Goal: Information Seeking & Learning: Learn about a topic

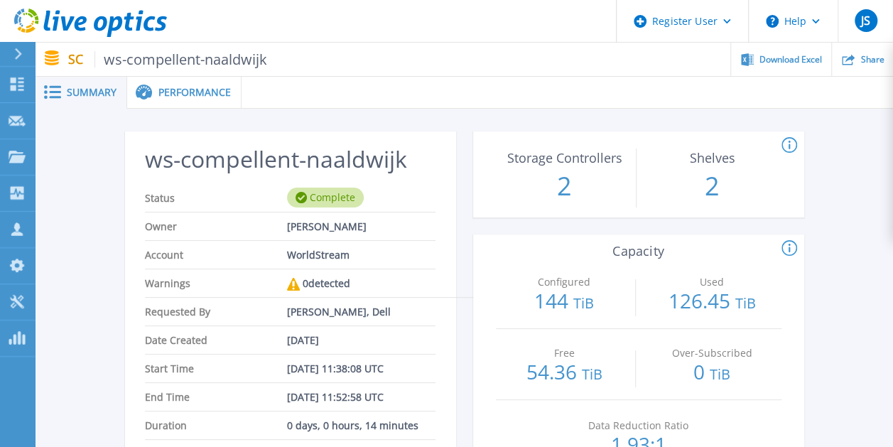
click at [186, 97] on span "Performance" at bounding box center [194, 92] width 72 height 10
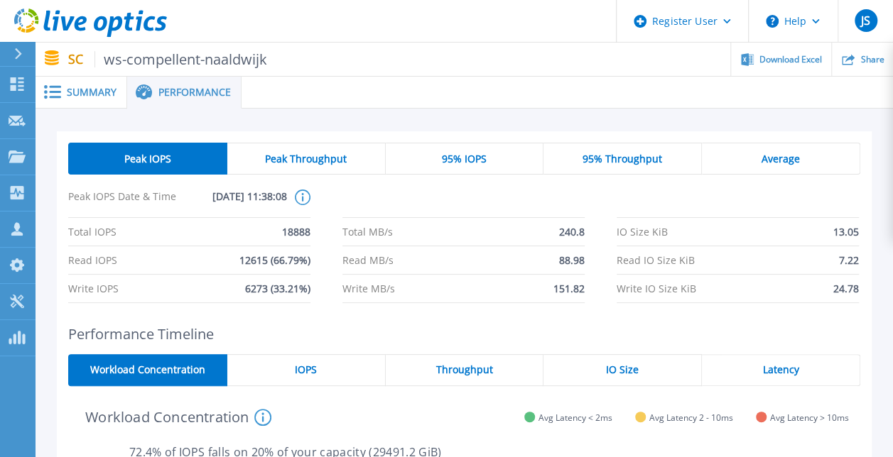
click at [469, 162] on span "95% IOPS" at bounding box center [464, 158] width 45 height 11
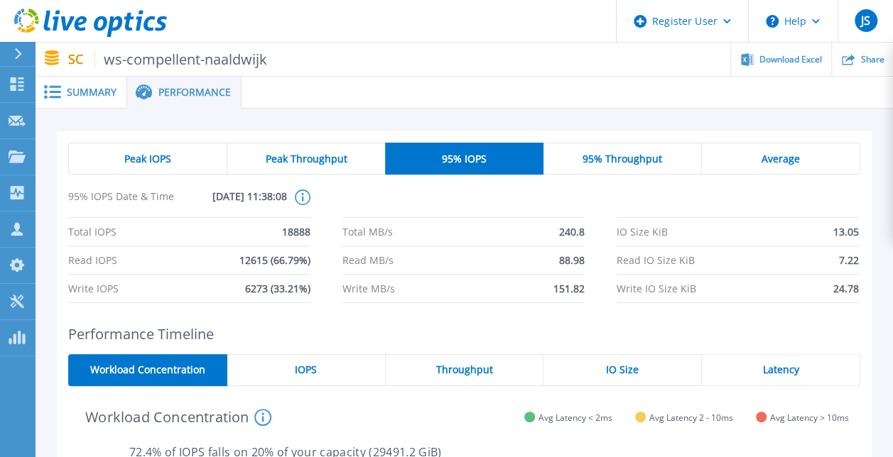
click at [621, 153] on span "95% Throughput" at bounding box center [622, 158] width 80 height 11
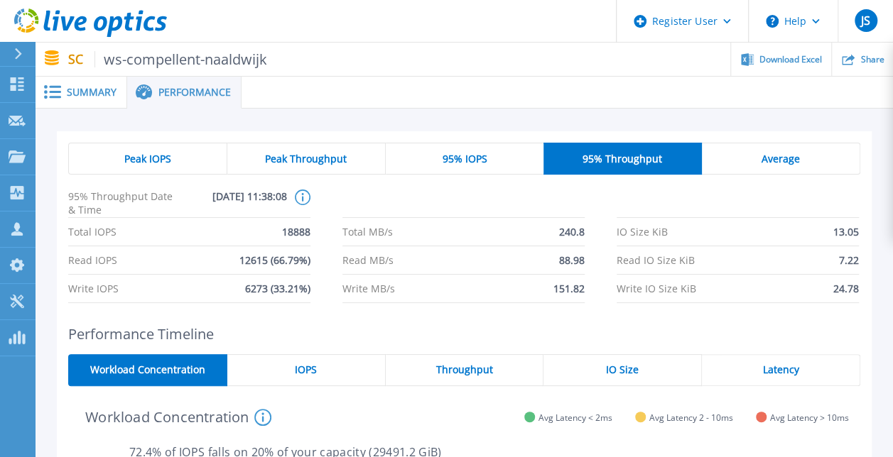
click at [464, 148] on div "95% IOPS" at bounding box center [465, 159] width 158 height 32
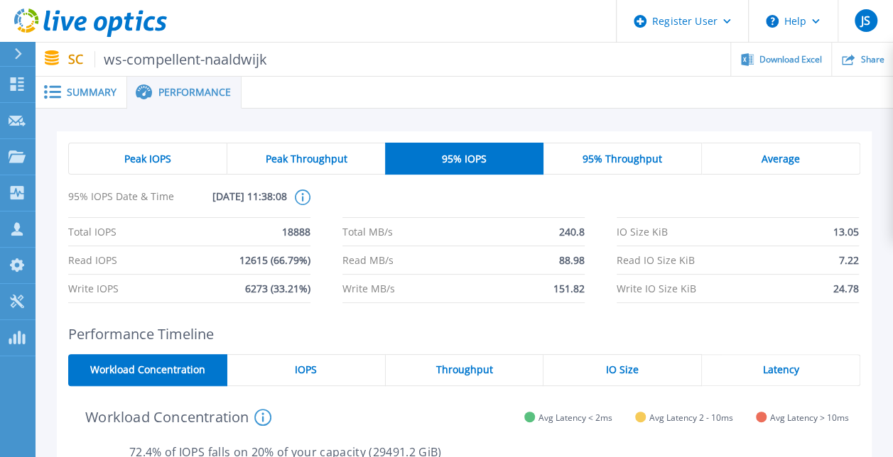
click at [156, 153] on span "Peak IOPS" at bounding box center [147, 158] width 47 height 11
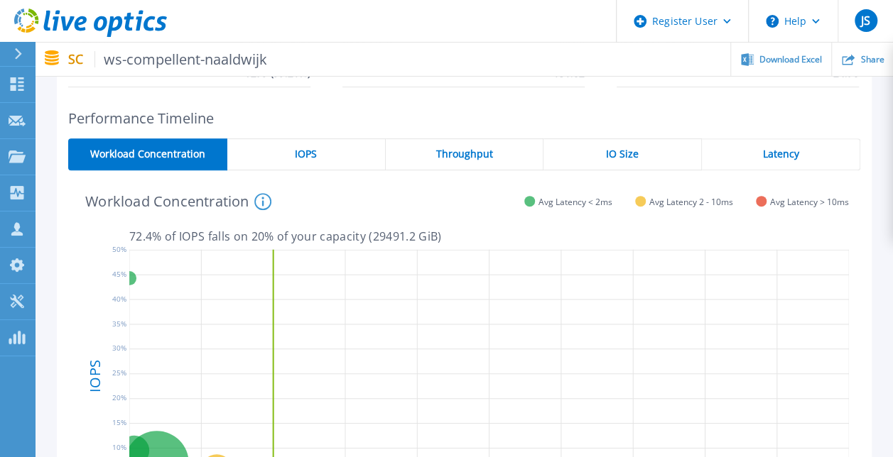
scroll to position [213, 0]
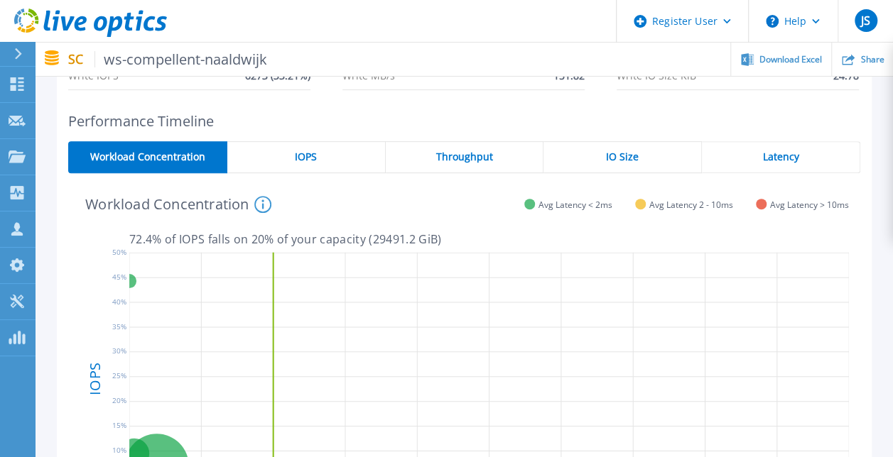
click at [294, 148] on div "IOPS" at bounding box center [306, 157] width 158 height 32
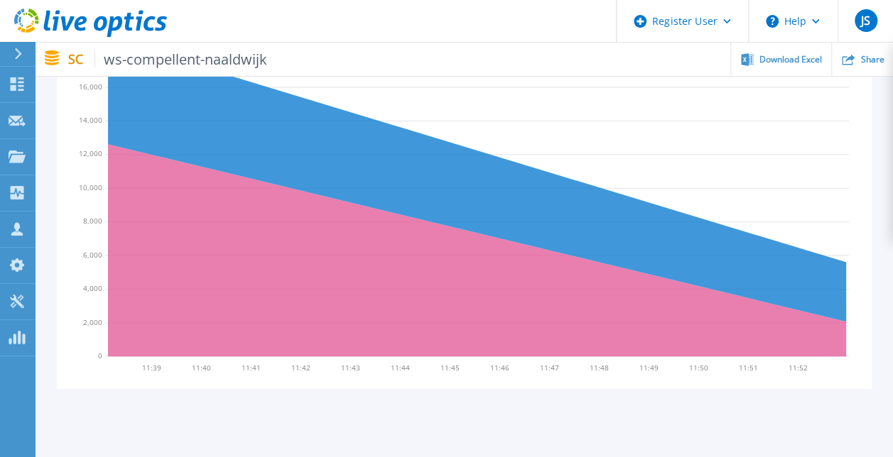
scroll to position [284, 0]
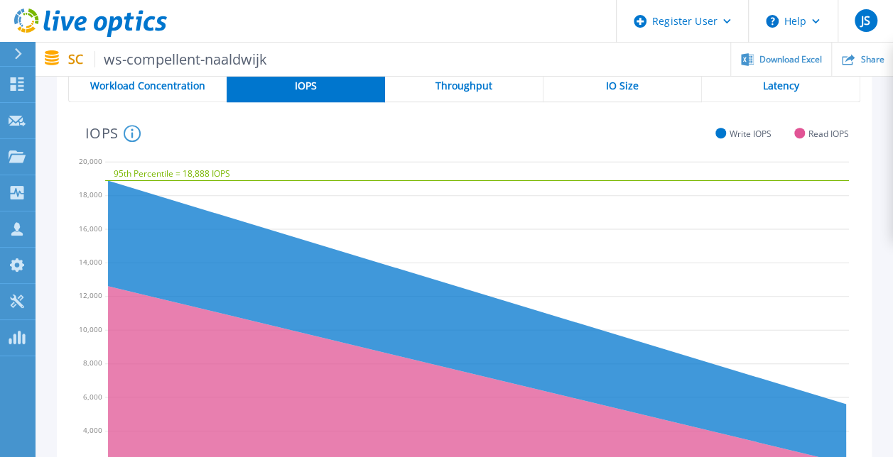
click at [471, 89] on span "Throughput" at bounding box center [463, 85] width 57 height 11
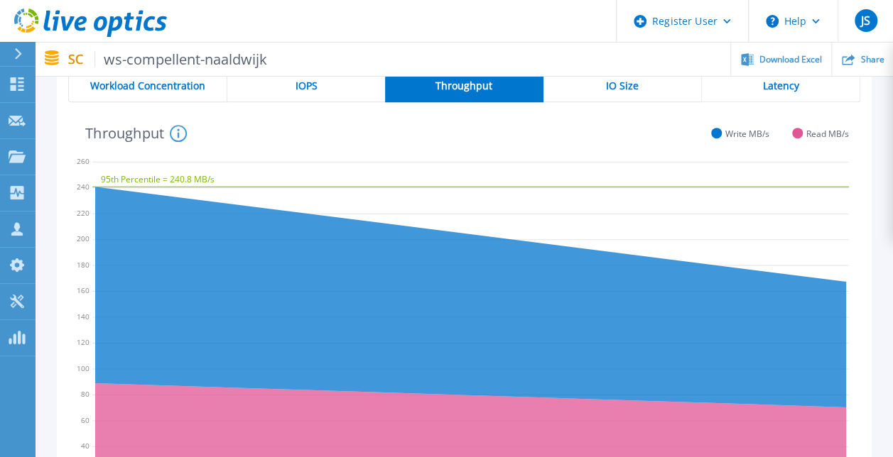
click at [641, 90] on div "IO Size" at bounding box center [622, 86] width 158 height 32
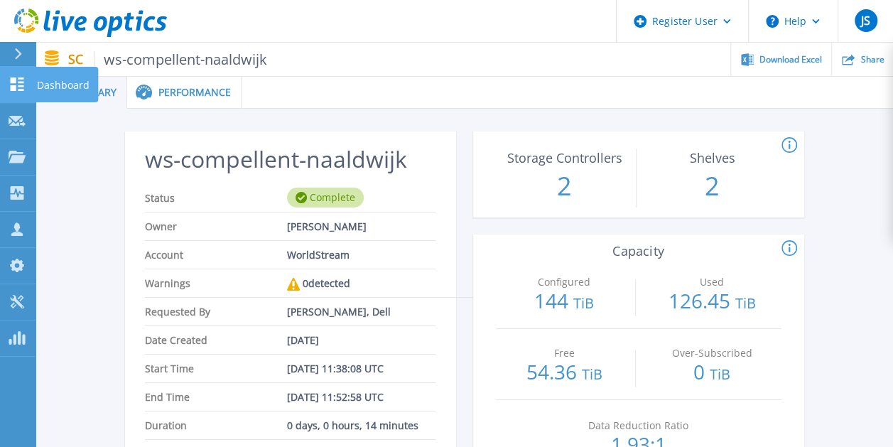
click at [7, 84] on link "Dashboard Dashboard" at bounding box center [18, 85] width 36 height 36
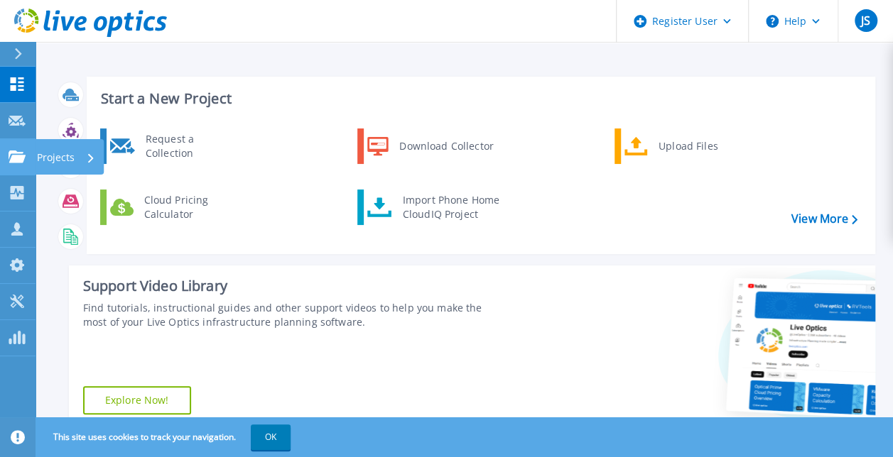
click at [10, 147] on link "Projects Projects" at bounding box center [18, 157] width 36 height 36
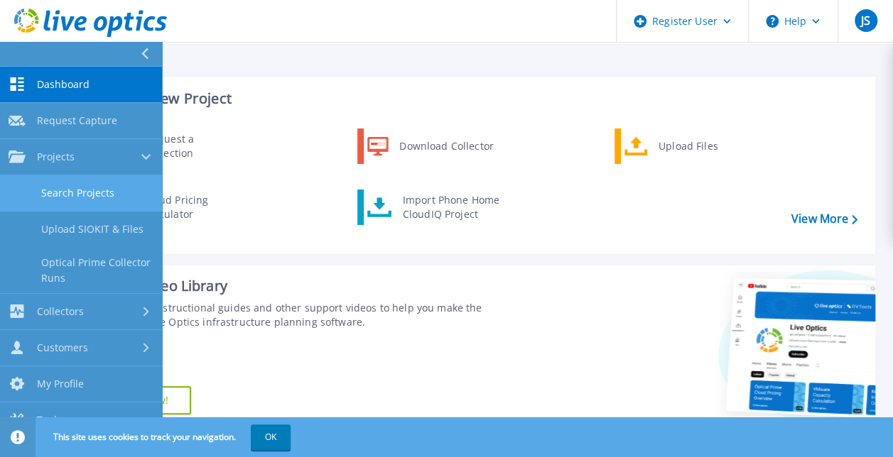
click at [58, 191] on link "Search Projects" at bounding box center [81, 193] width 162 height 36
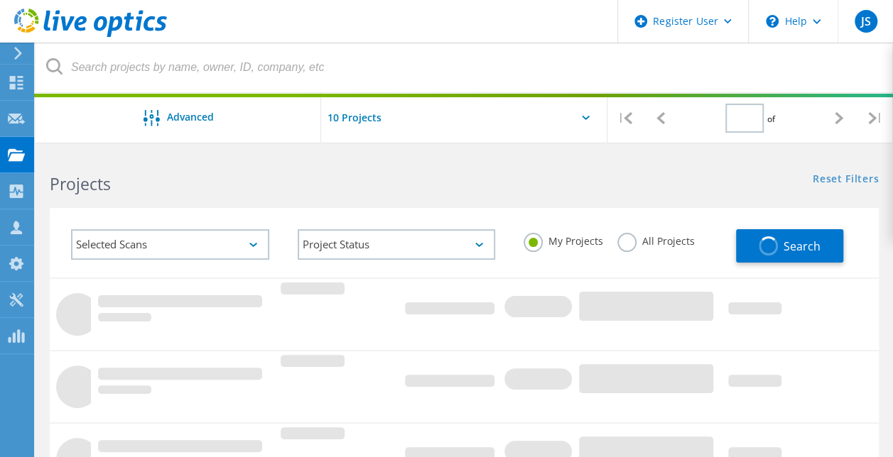
type input "1"
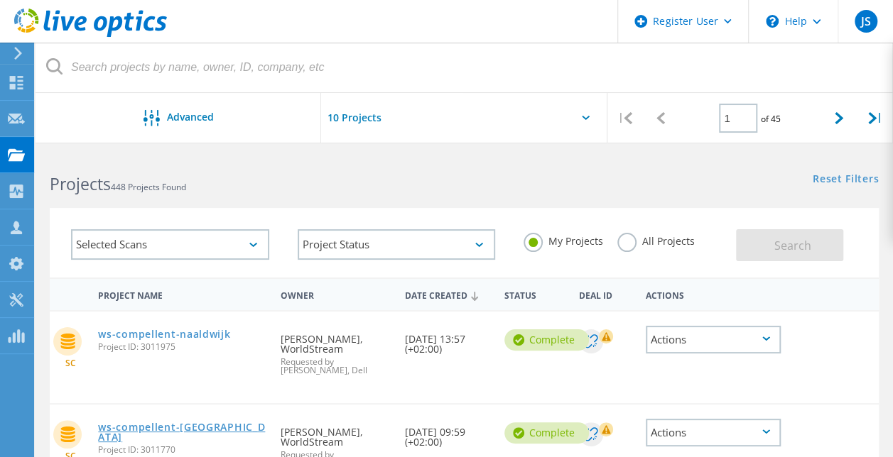
click at [190, 428] on link "ws-compellent-[GEOGRAPHIC_DATA]" at bounding box center [182, 433] width 168 height 20
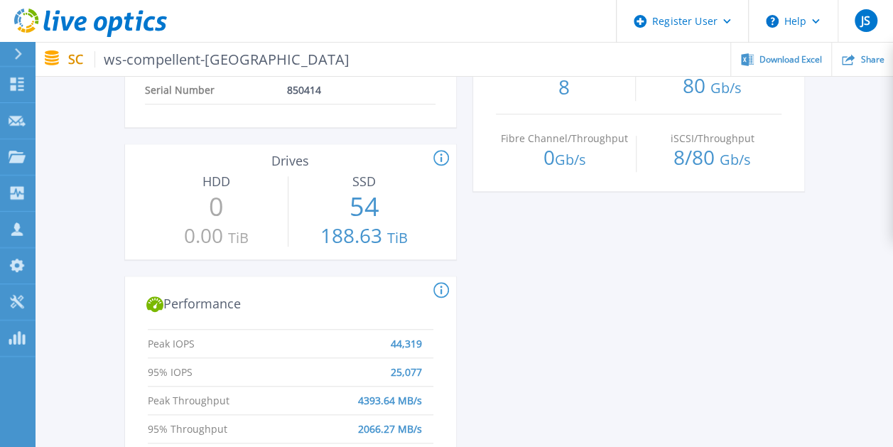
scroll to position [497, 0]
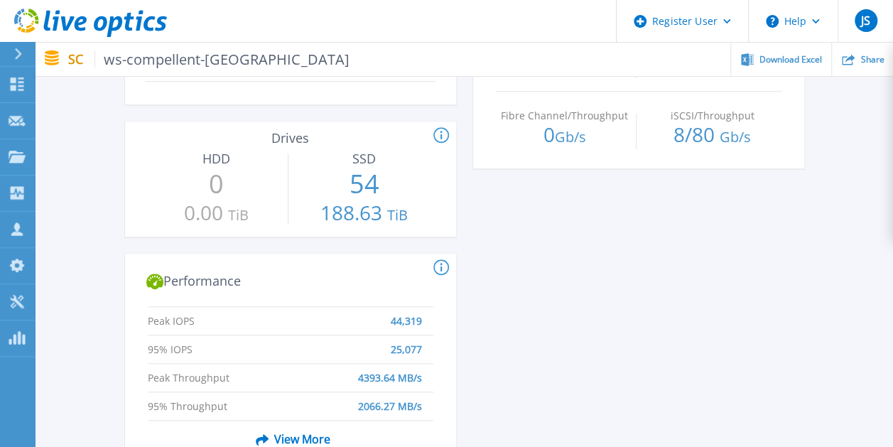
click at [305, 425] on span "View More" at bounding box center [290, 438] width 80 height 27
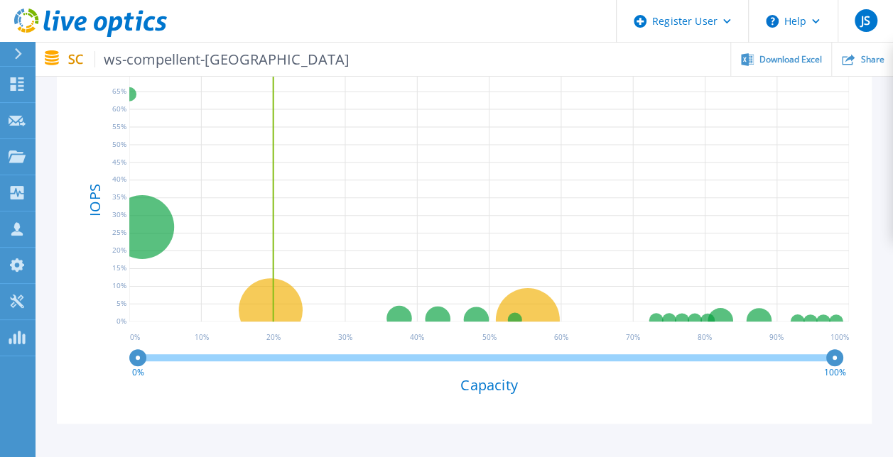
scroll to position [283, 0]
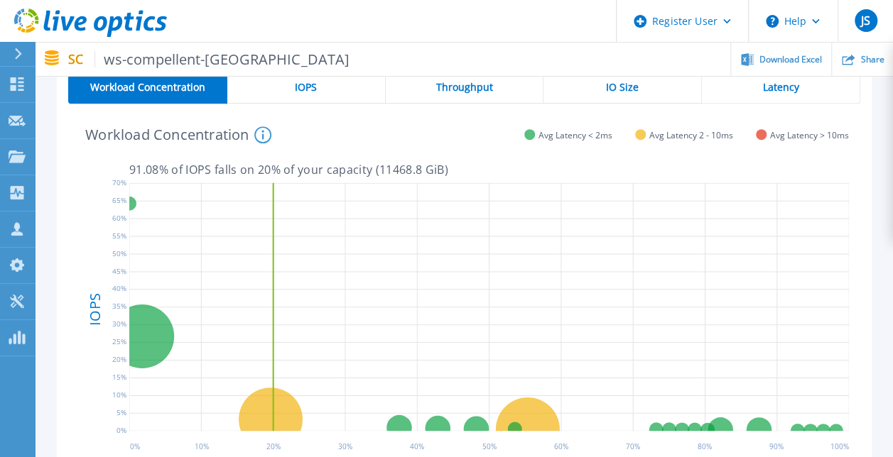
click at [293, 79] on div "IOPS" at bounding box center [306, 88] width 158 height 32
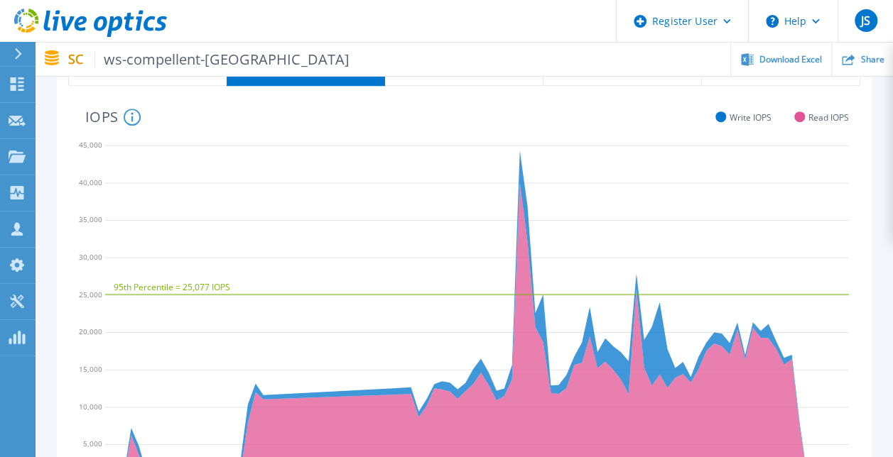
scroll to position [212, 0]
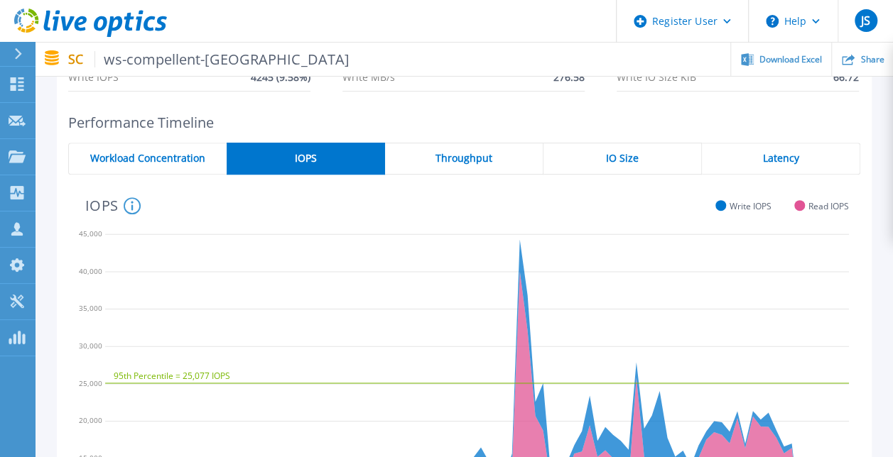
click at [468, 161] on span "Throughput" at bounding box center [463, 158] width 57 height 11
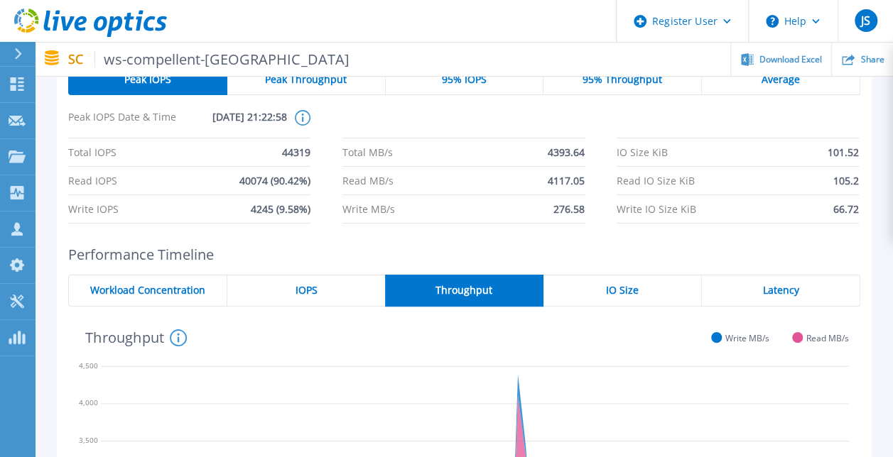
scroll to position [70, 0]
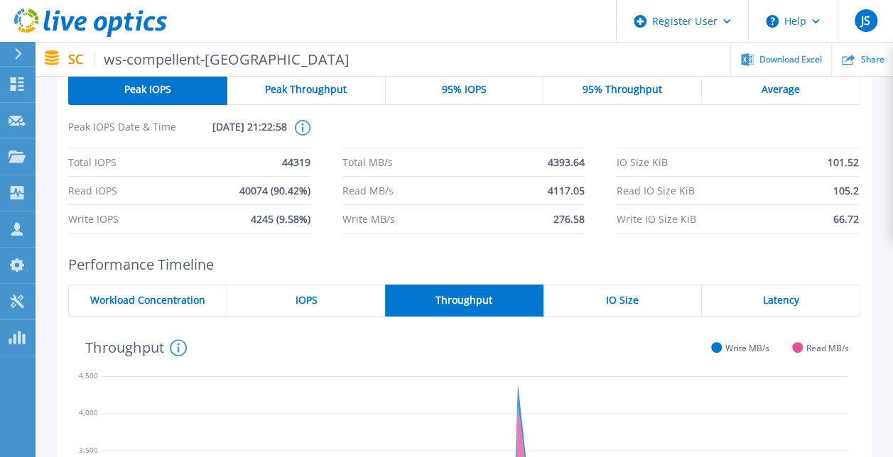
click at [763, 93] on span "Average" at bounding box center [780, 89] width 38 height 11
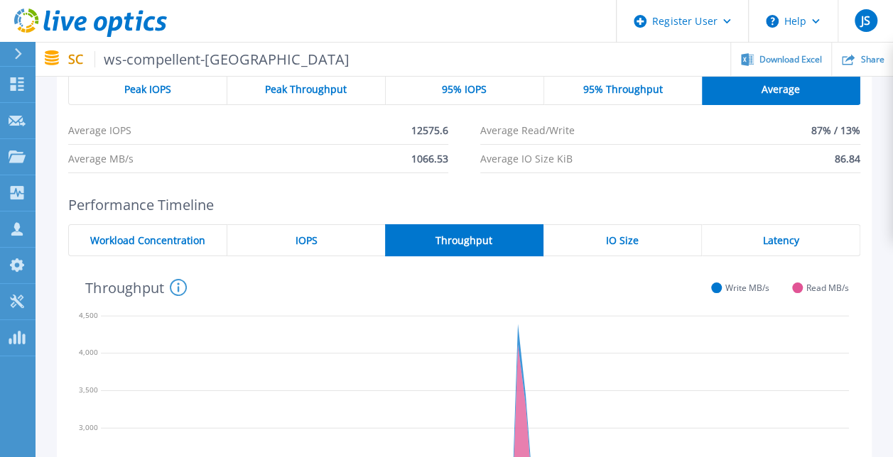
click at [690, 93] on div "95% Throughput" at bounding box center [623, 89] width 158 height 32
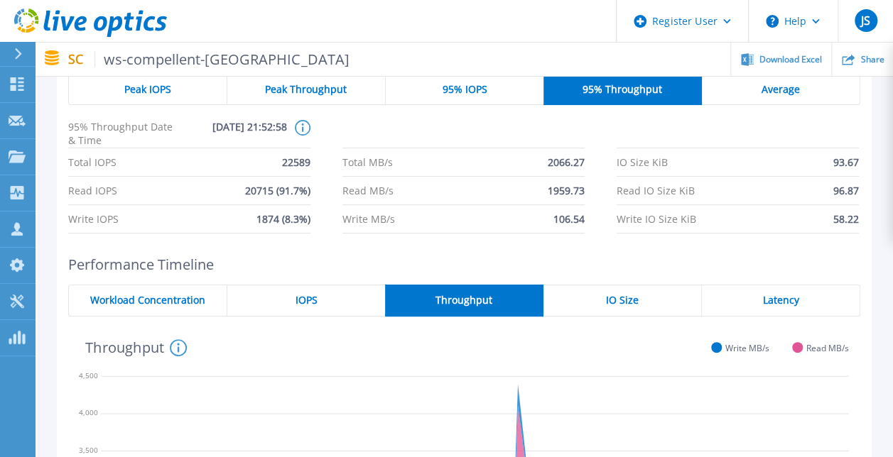
click at [470, 89] on span "95% IOPS" at bounding box center [464, 89] width 45 height 11
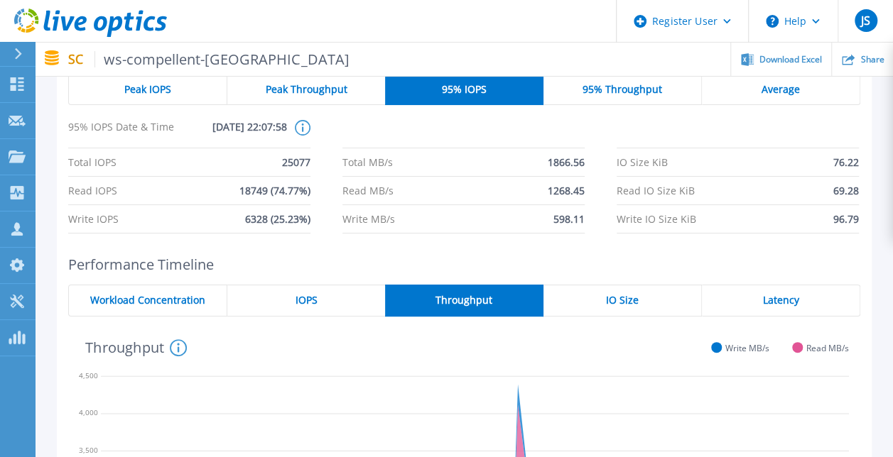
click at [364, 89] on div "Peak Throughput" at bounding box center [306, 89] width 158 height 32
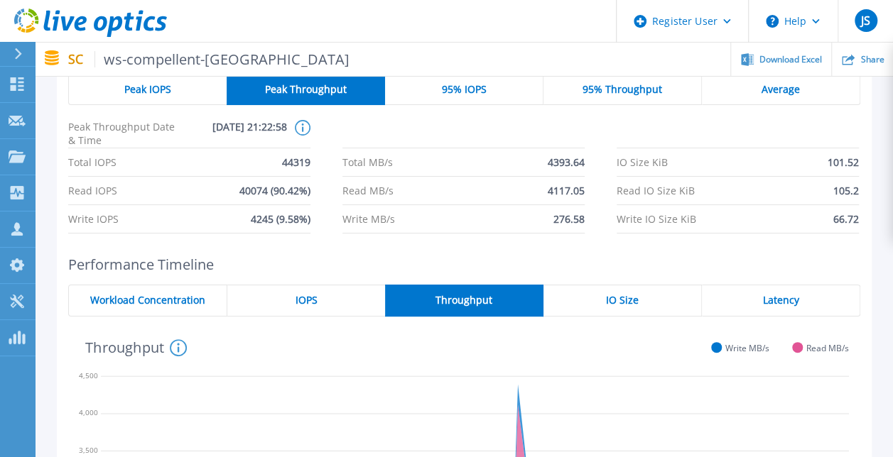
click at [182, 94] on div "Peak IOPS" at bounding box center [147, 89] width 158 height 32
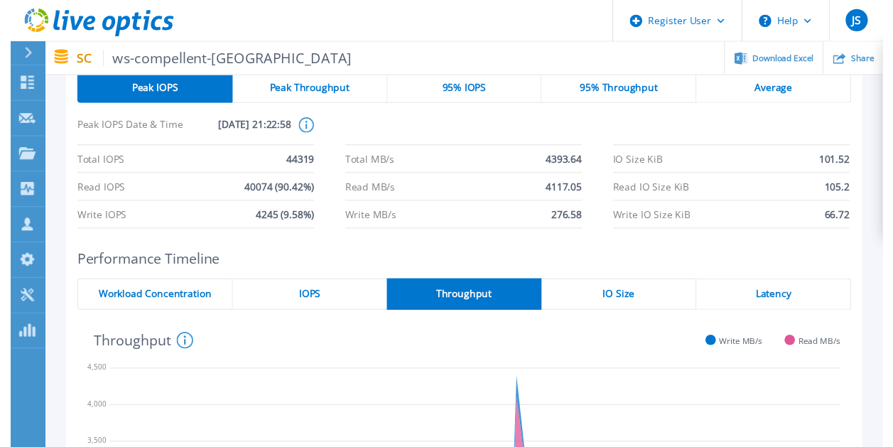
scroll to position [0, 0]
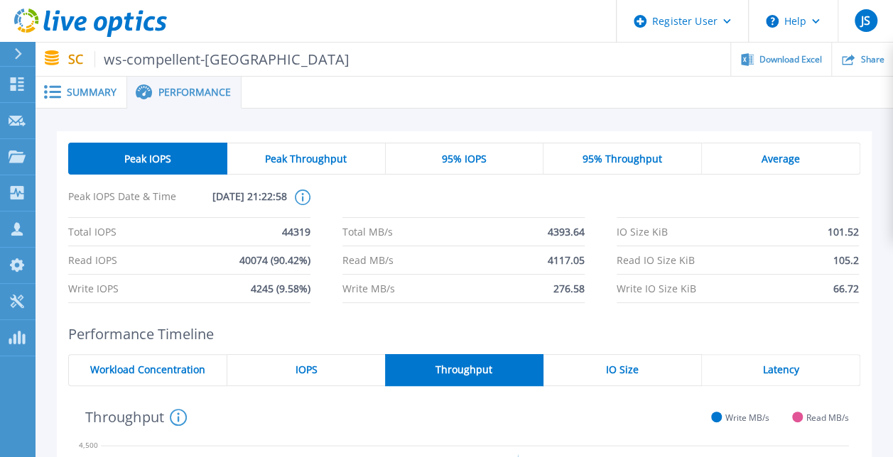
click at [61, 92] on span at bounding box center [51, 91] width 31 height 13
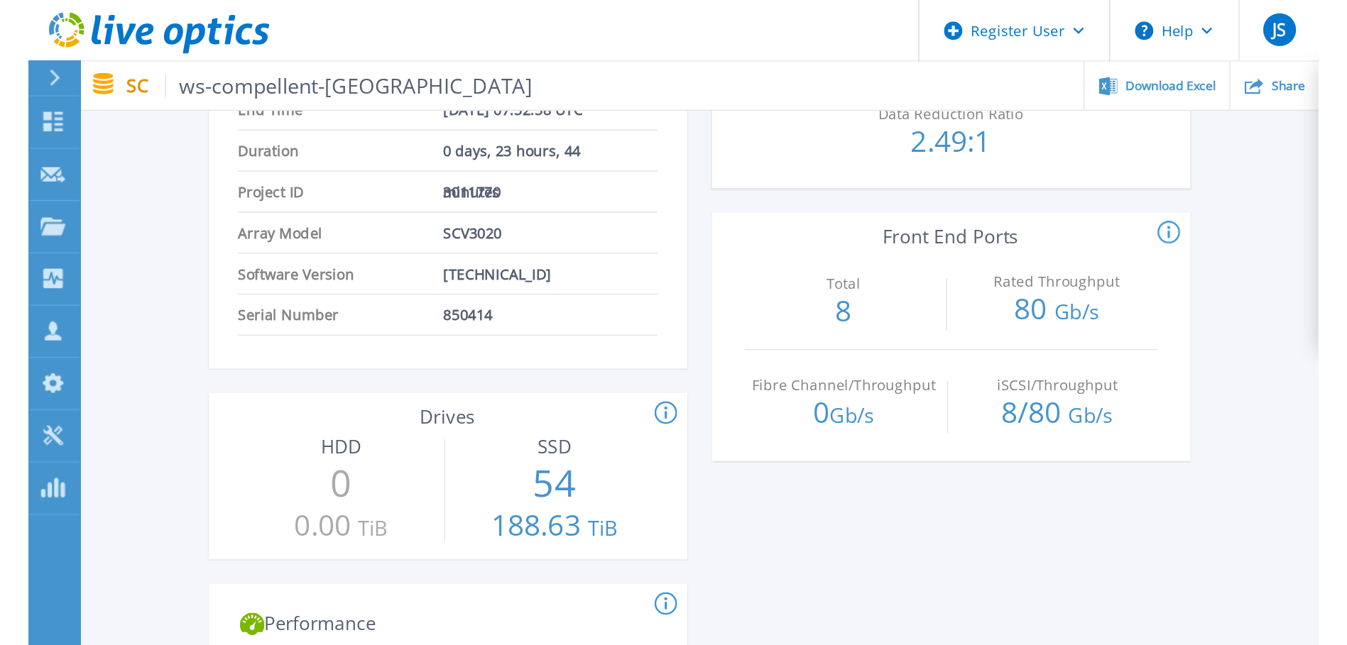
scroll to position [355, 0]
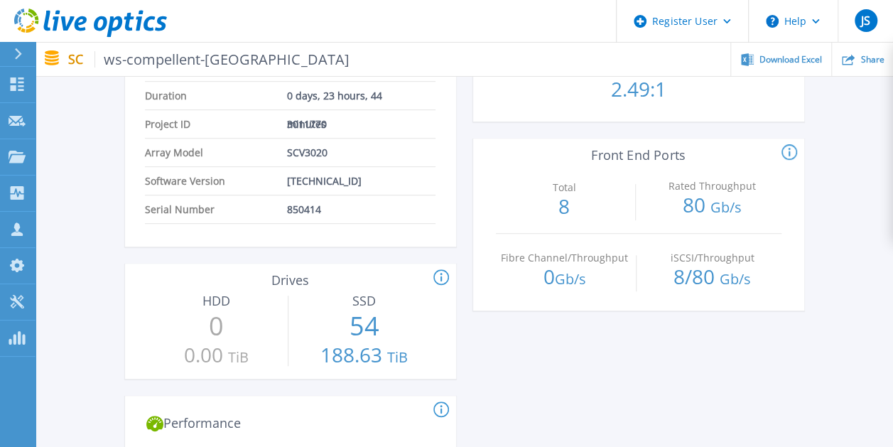
click at [444, 269] on icon at bounding box center [441, 277] width 16 height 17
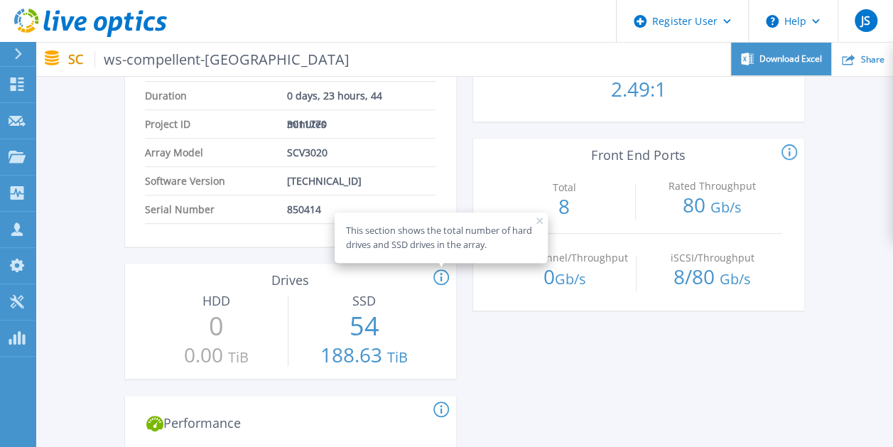
click at [778, 60] on span "Download Excel" at bounding box center [790, 59] width 62 height 9
click at [538, 217] on rect at bounding box center [539, 220] width 7 height 7
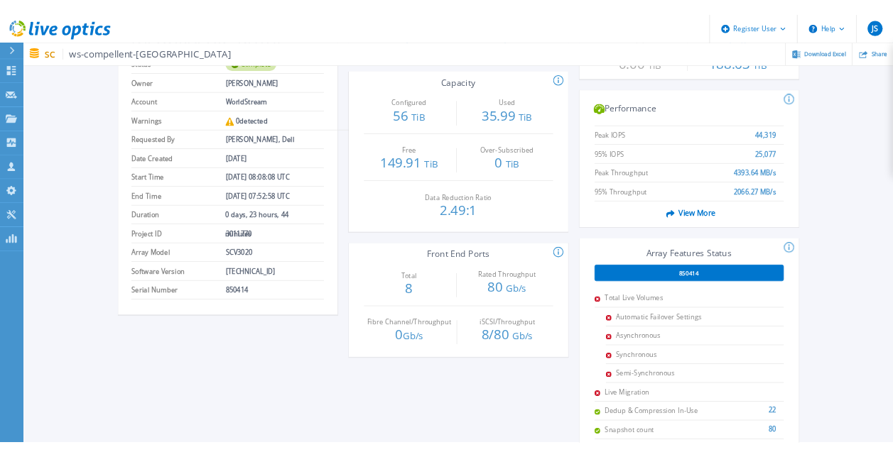
scroll to position [71, 0]
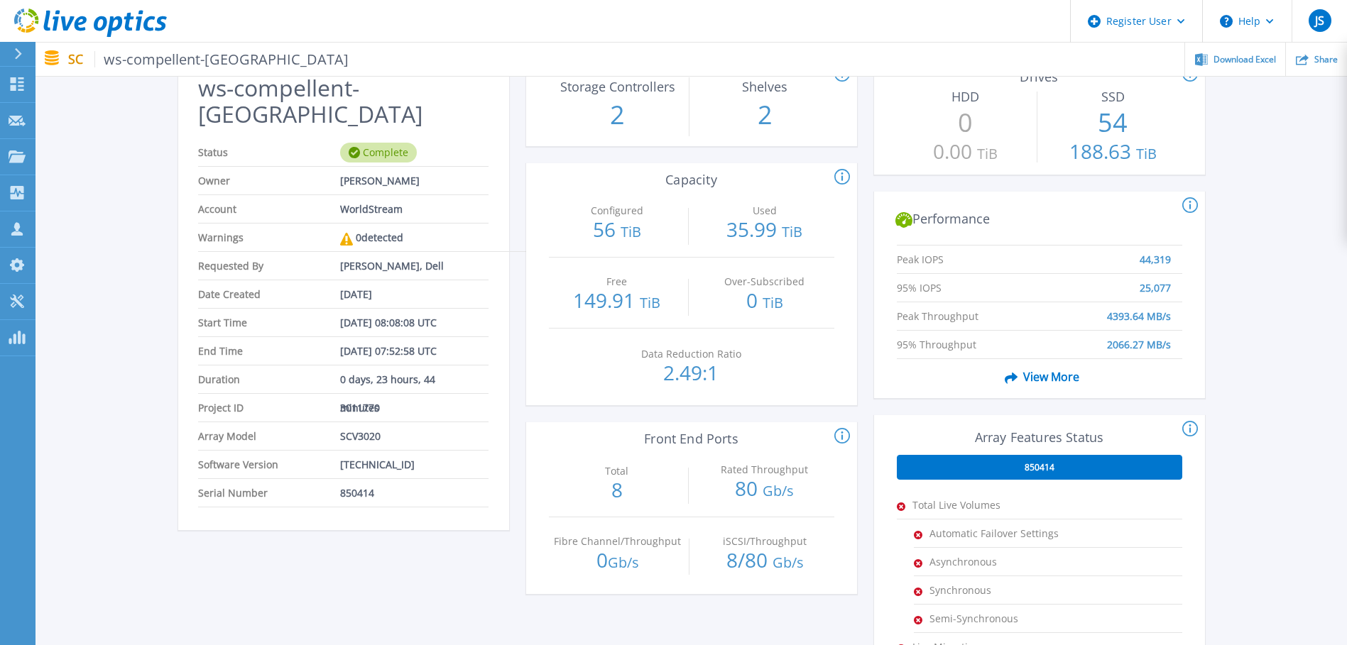
click at [846, 174] on icon at bounding box center [842, 177] width 16 height 17
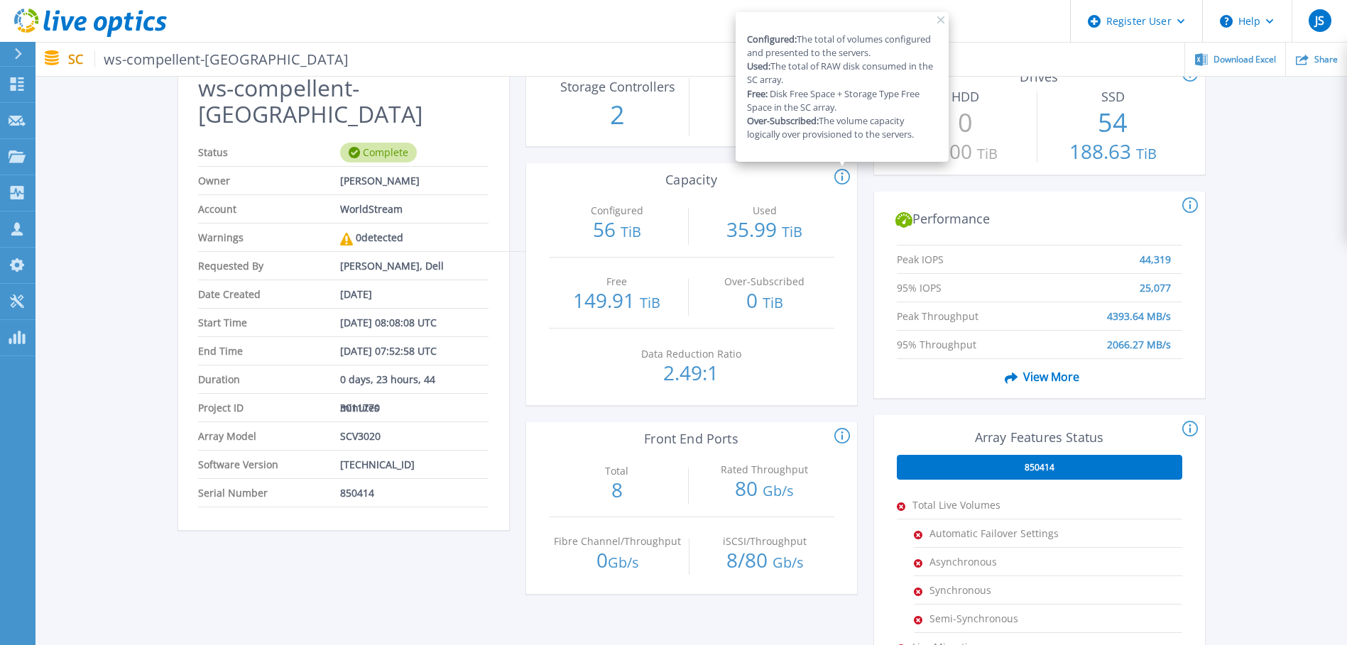
click at [903, 378] on span at bounding box center [1011, 377] width 24 height 27
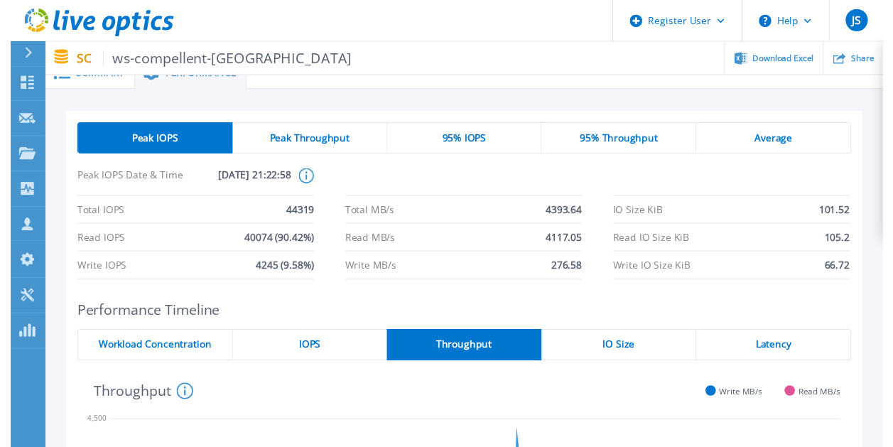
scroll to position [0, 0]
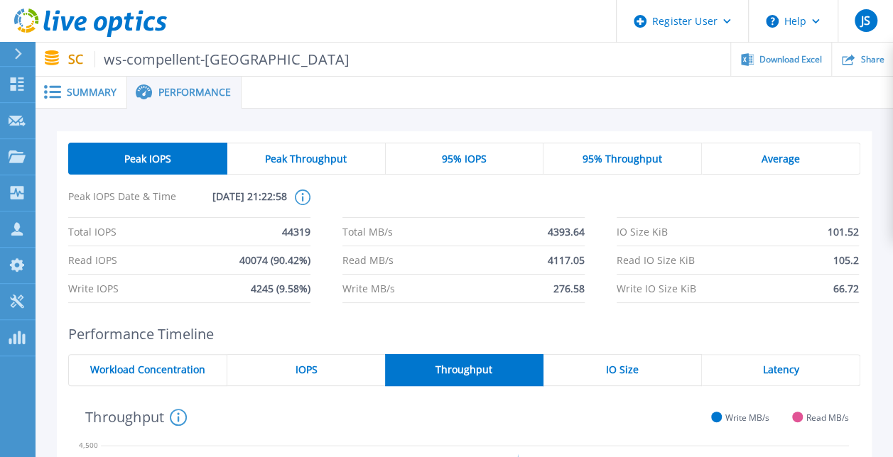
click at [89, 90] on span "Summary" at bounding box center [92, 92] width 50 height 10
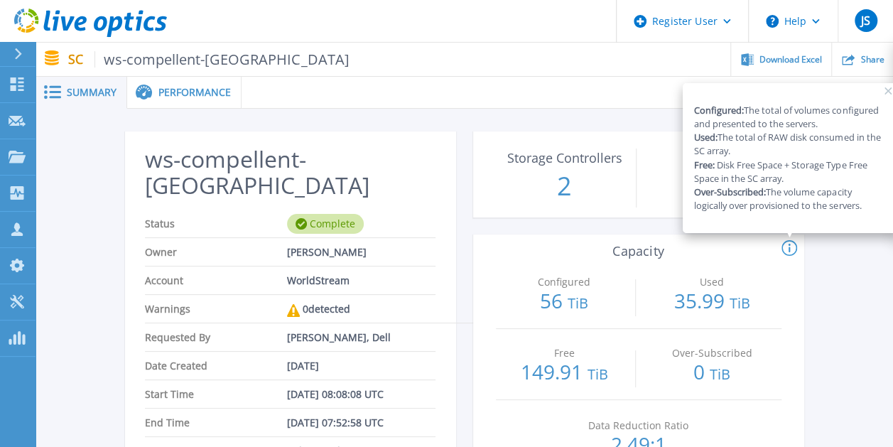
click at [890, 94] on rect at bounding box center [887, 90] width 7 height 7
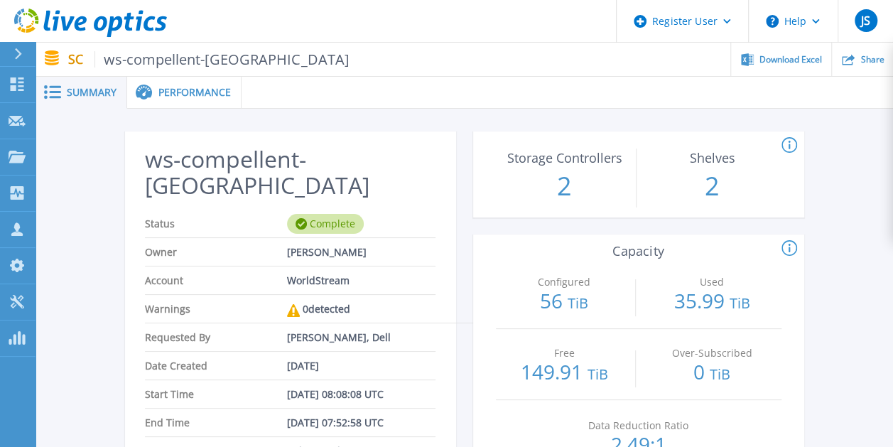
click at [70, 87] on span "Summary" at bounding box center [92, 92] width 50 height 10
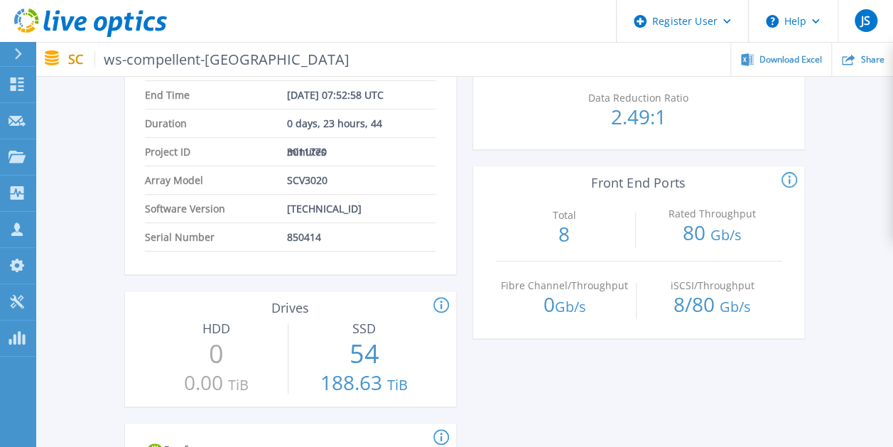
scroll to position [355, 0]
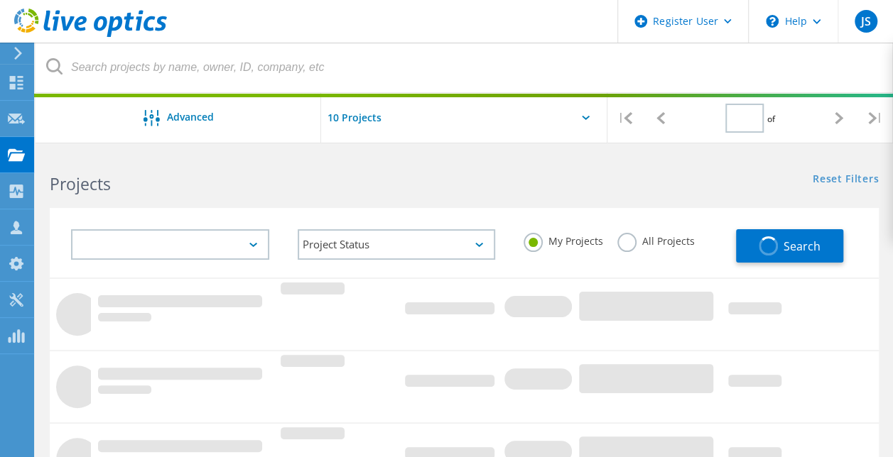
type input "1"
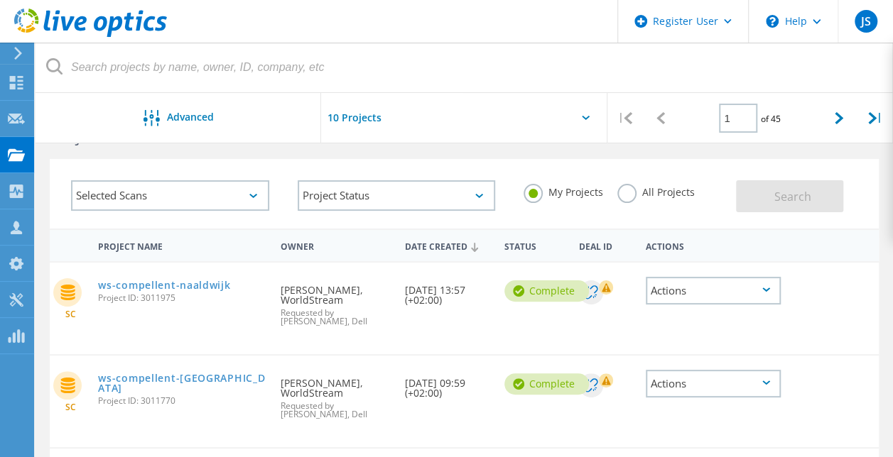
scroll to position [71, 0]
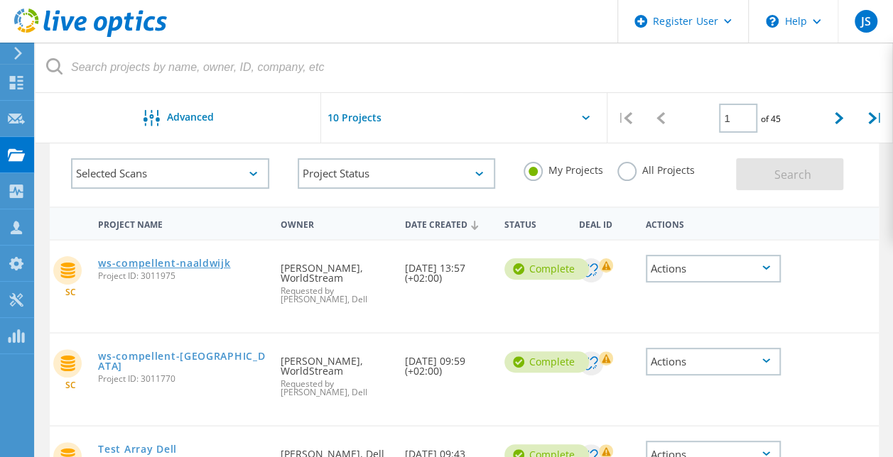
click at [178, 263] on link "ws-compellent-naaldwijk" at bounding box center [164, 263] width 132 height 10
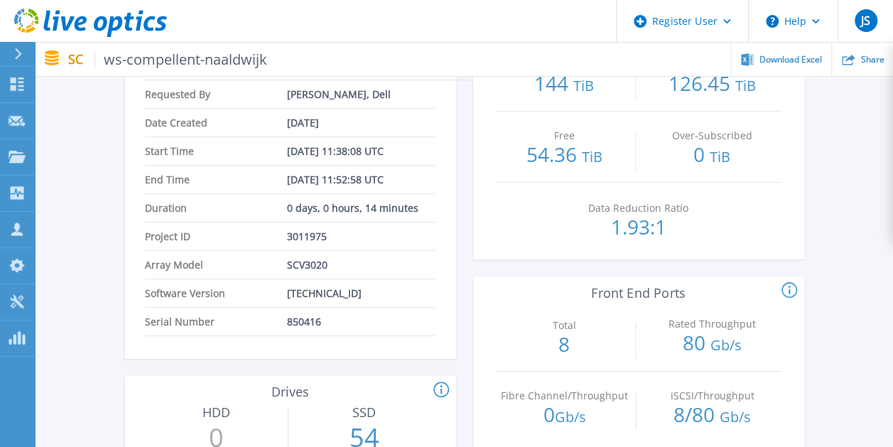
scroll to position [142, 0]
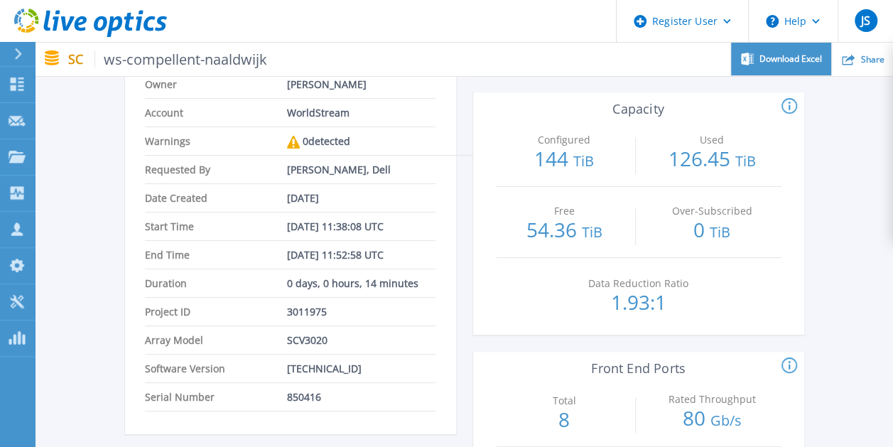
click at [795, 62] on span "Download Excel" at bounding box center [790, 59] width 62 height 9
